Goal: Task Accomplishment & Management: Use online tool/utility

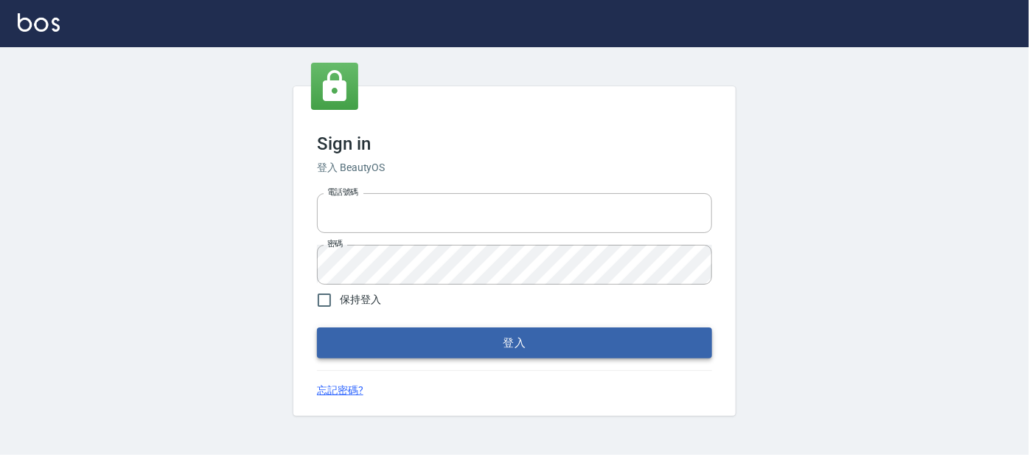
type input "0227605235"
click at [357, 333] on form "電話號碼 [PHONE_NUMBER] 電話號碼 密碼 密碼 保持登入 登入" at bounding box center [514, 272] width 395 height 171
click at [342, 360] on div "Sign in 登入 BeautyOS 電話號碼 [PHONE_NUMBER] 電話號碼 密碼 密碼 保持登入 登入 忘記密碼?" at bounding box center [514, 250] width 442 height 329
click at [342, 355] on button "登入" at bounding box center [514, 342] width 395 height 31
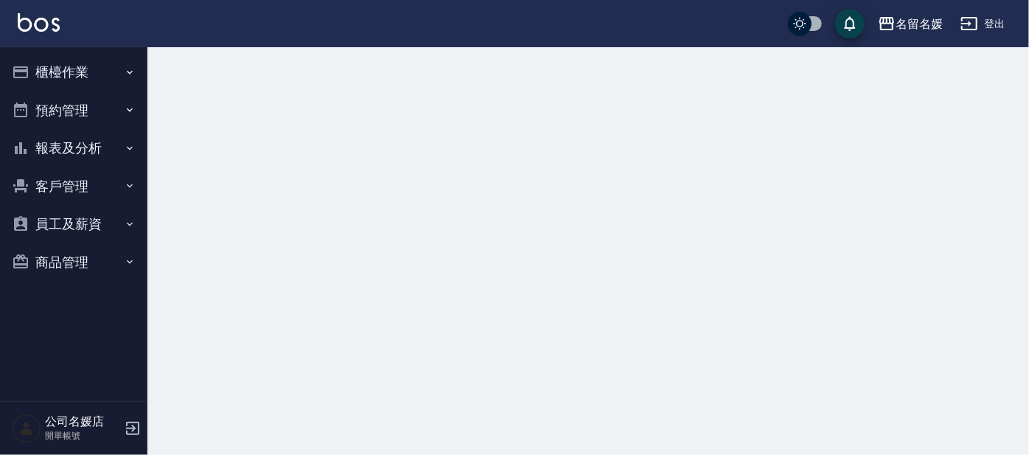
click at [68, 65] on button "櫃檯作業" at bounding box center [74, 72] width 136 height 38
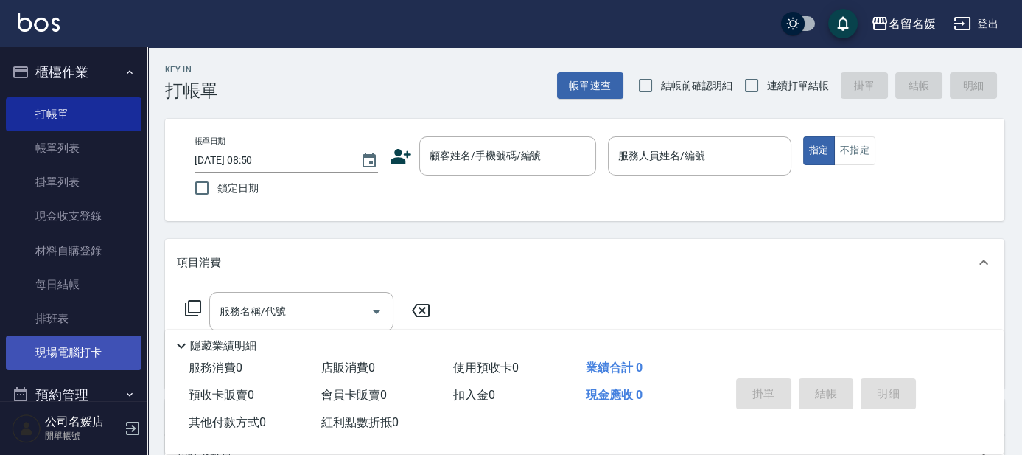
click at [42, 350] on link "現場電腦打卡" at bounding box center [74, 352] width 136 height 34
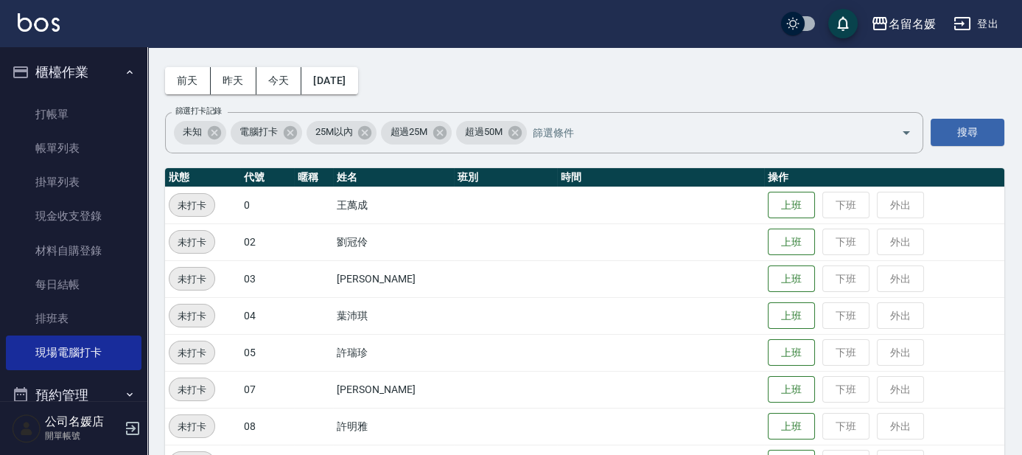
scroll to position [66, 0]
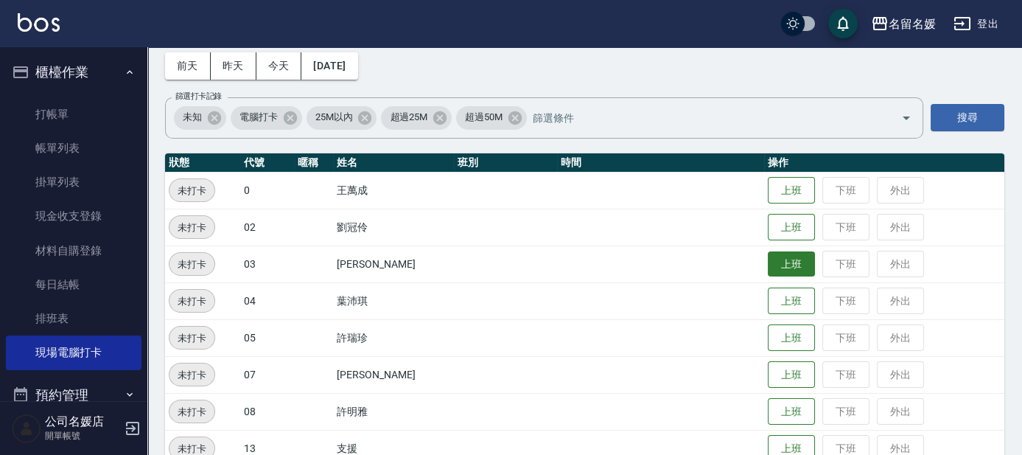
click at [782, 273] on button "上班" at bounding box center [791, 264] width 47 height 26
